Goal: Task Accomplishment & Management: Complete application form

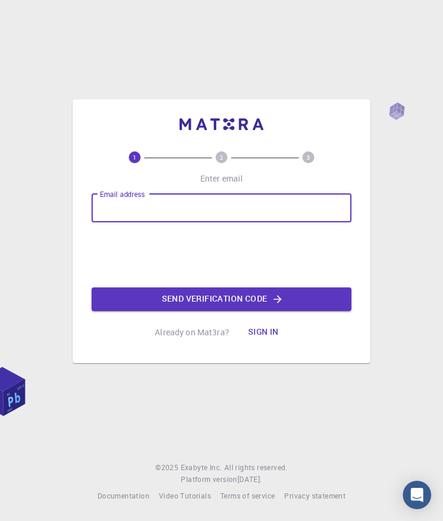
click at [181, 209] on input "Email address" at bounding box center [222, 208] width 260 height 28
type input "sydneytuquero@gmail.com"
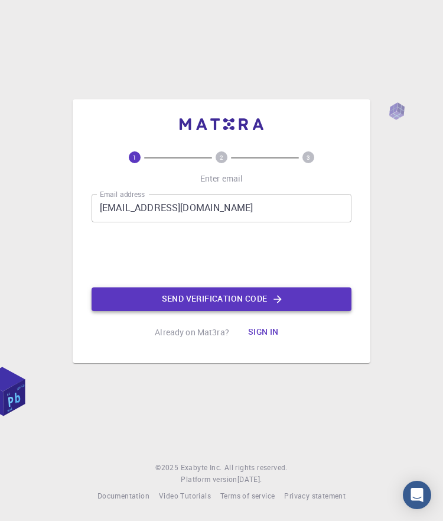
click at [244, 303] on button "Send verification code" at bounding box center [222, 299] width 260 height 24
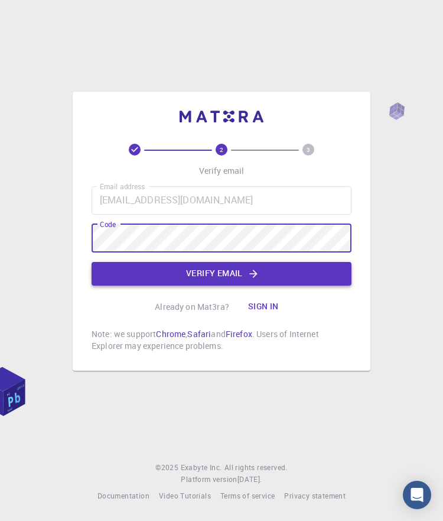
click at [246, 268] on button "Verify email" at bounding box center [222, 274] width 260 height 24
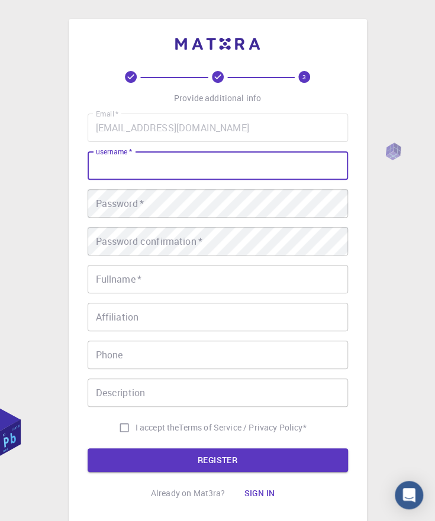
click at [202, 170] on input "username   *" at bounding box center [218, 165] width 260 height 28
type input "sydneyt"
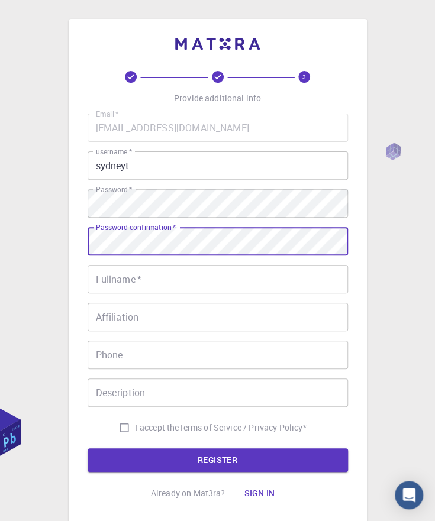
click at [141, 277] on input "Fullname   *" at bounding box center [218, 279] width 260 height 28
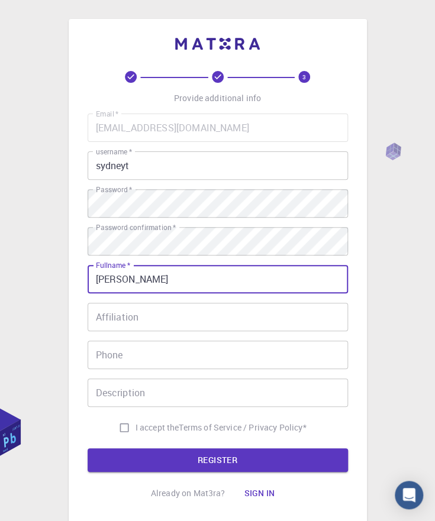
type input "Sydney Tuquero"
click at [155, 321] on input "Affiliation" at bounding box center [218, 317] width 260 height 28
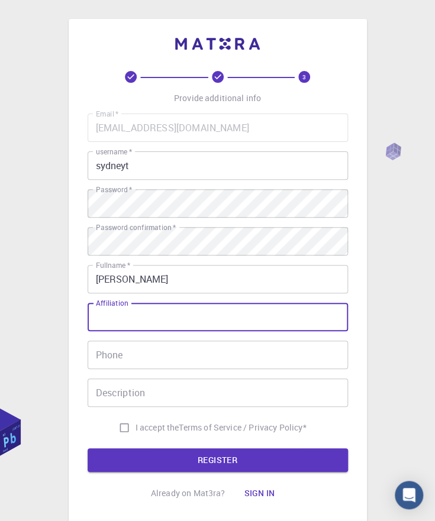
click at [158, 355] on input "Phone" at bounding box center [218, 355] width 260 height 28
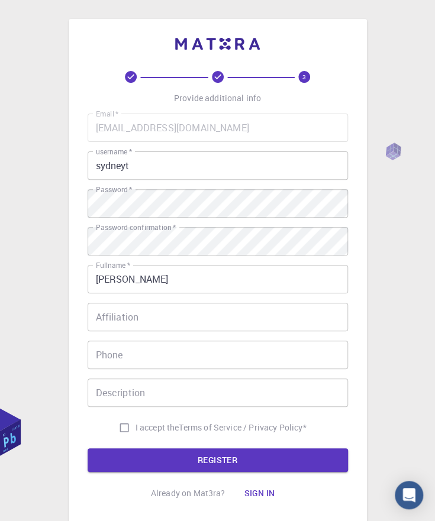
click at [140, 427] on span "I accept the" at bounding box center [157, 428] width 44 height 12
click at [135, 427] on input "I accept the Terms of Service / Privacy Policy *" at bounding box center [124, 427] width 22 height 22
checkbox input "true"
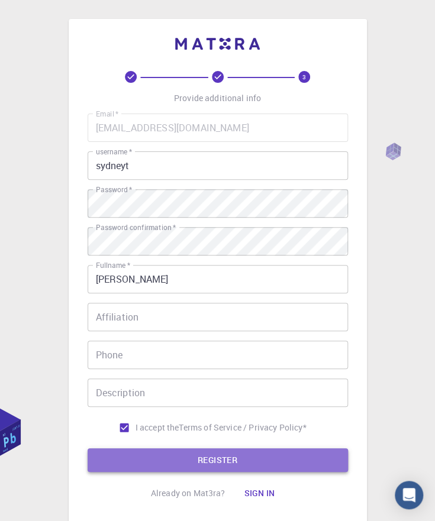
click at [241, 460] on button "REGISTER" at bounding box center [218, 460] width 260 height 24
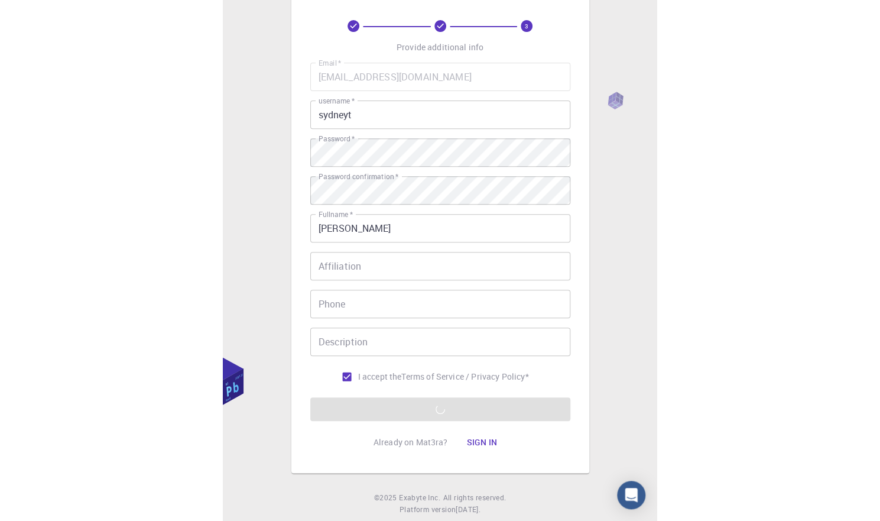
scroll to position [82, 0]
